Goal: Use online tool/utility: Utilize a website feature to perform a specific function

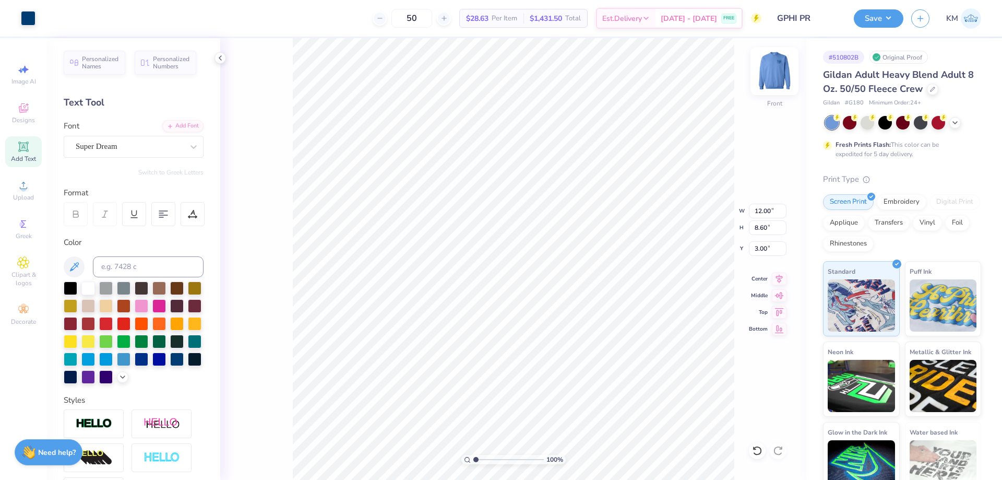
click at [769, 72] on img at bounding box center [775, 71] width 42 height 42
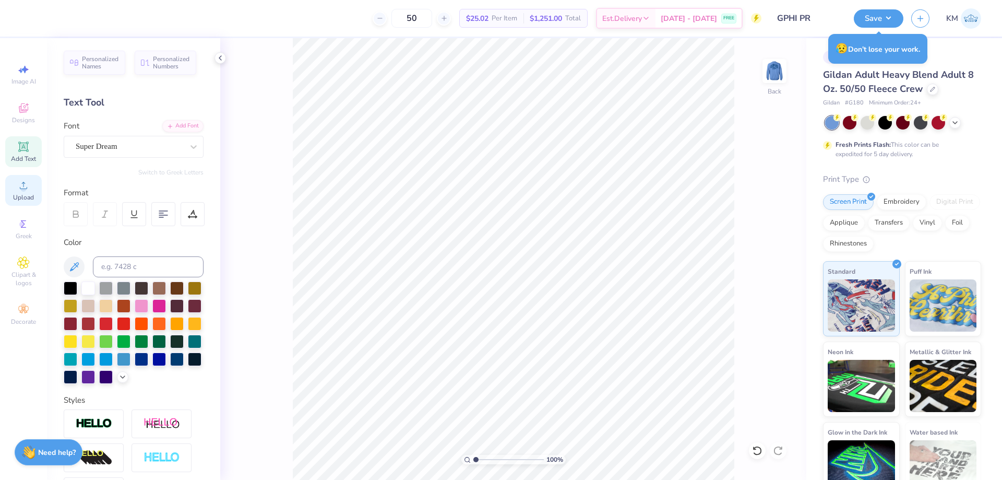
click at [23, 190] on circle at bounding box center [23, 189] width 6 height 6
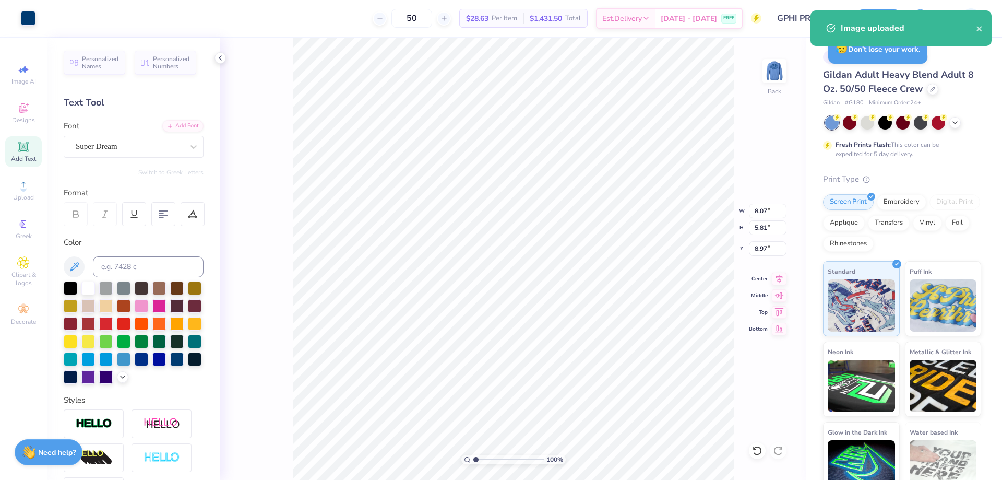
type input "5.60"
click at [758, 215] on input "8.07" at bounding box center [768, 211] width 38 height 15
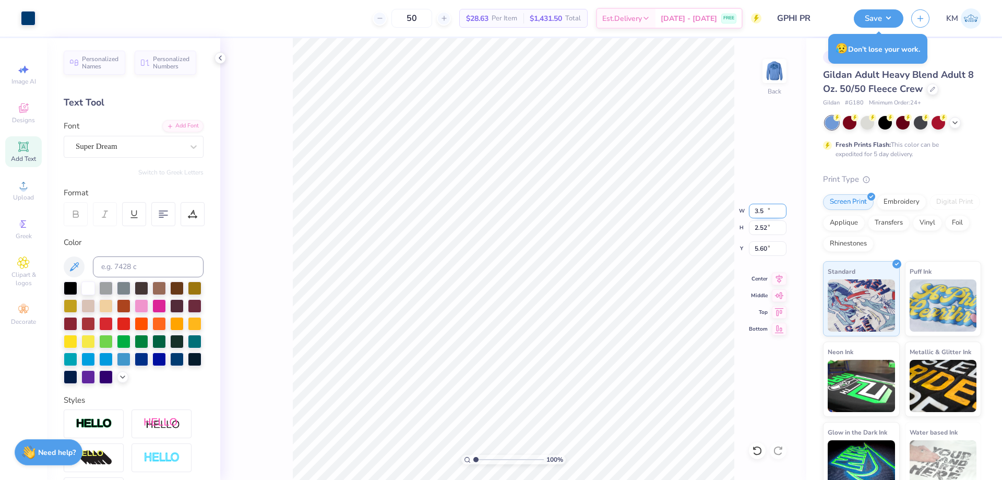
type input "3.50"
type input "2.52"
type input "7.25"
drag, startPoint x: 477, startPoint y: 458, endPoint x: 500, endPoint y: 453, distance: 22.9
type input "4.39"
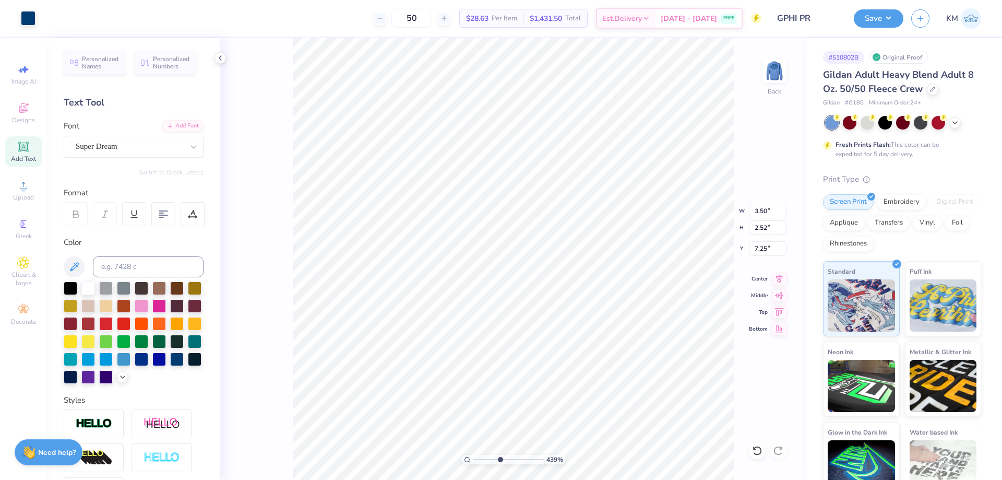
click at [500, 455] on input "range" at bounding box center [509, 459] width 70 height 9
type input "7.28"
drag, startPoint x: 503, startPoint y: 457, endPoint x: 548, endPoint y: 459, distance: 45.5
click at [540, 460] on input "range" at bounding box center [507, 459] width 67 height 9
drag, startPoint x: 536, startPoint y: 458, endPoint x: 287, endPoint y: 433, distance: 249.8
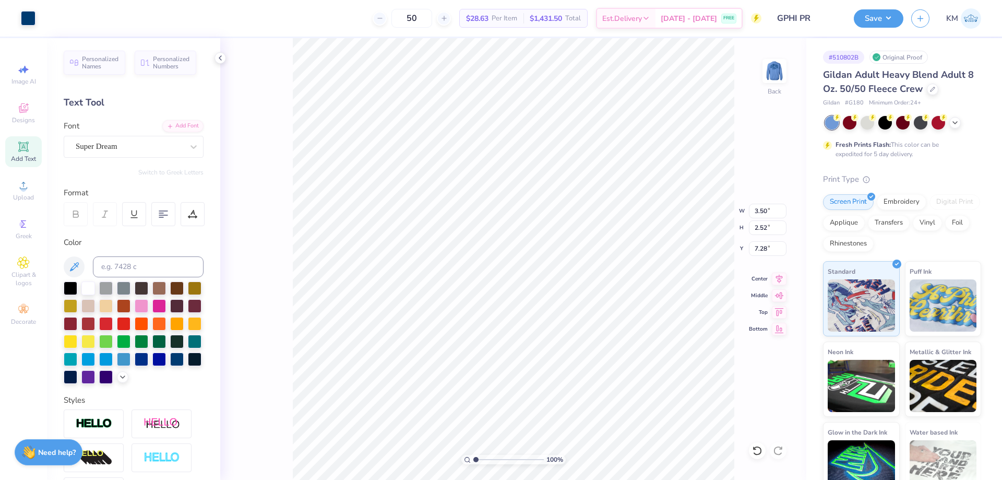
type input "1"
click at [474, 455] on input "range" at bounding box center [509, 459] width 70 height 9
click at [762, 249] on input "7.28" at bounding box center [768, 248] width 38 height 15
type input "3.00"
click at [772, 87] on div "Back" at bounding box center [775, 77] width 24 height 37
